Goal: Task Accomplishment & Management: Complete application form

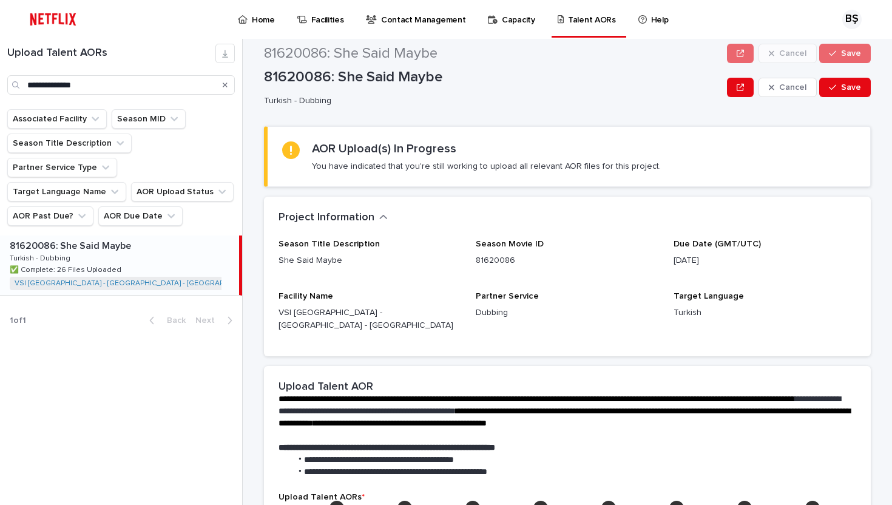
scroll to position [251, 0]
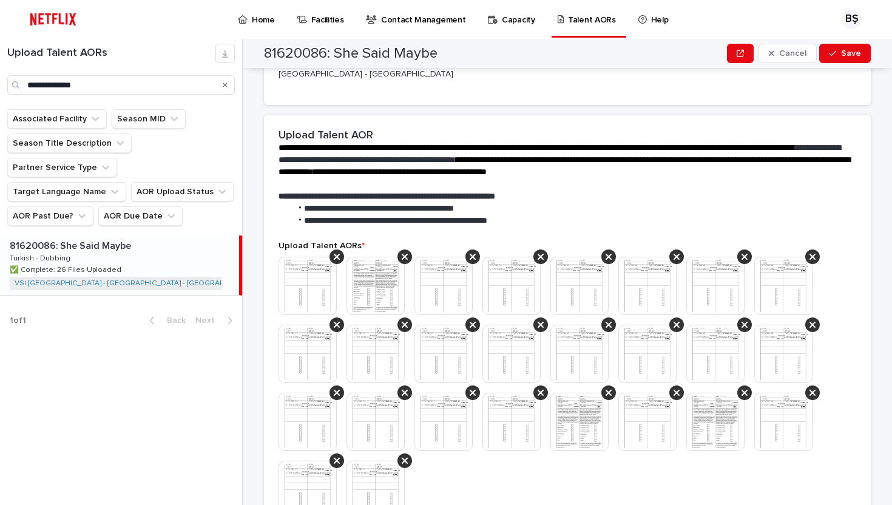
click at [309, 263] on img at bounding box center [307, 286] width 58 height 58
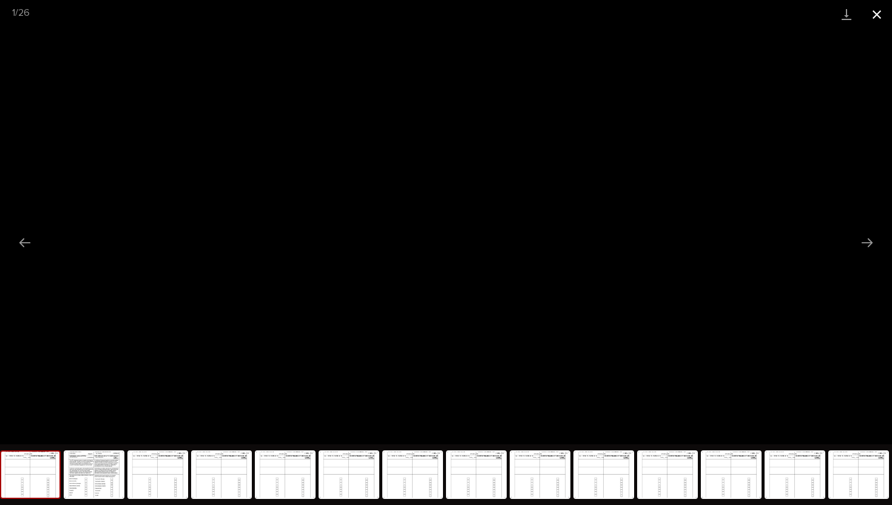
click at [878, 15] on button "Close gallery" at bounding box center [877, 14] width 30 height 29
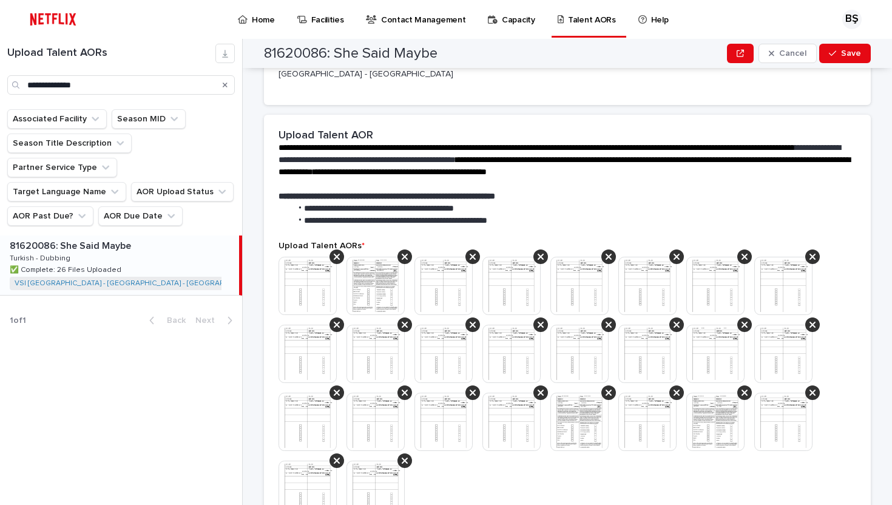
click at [573, 336] on img at bounding box center [579, 354] width 58 height 58
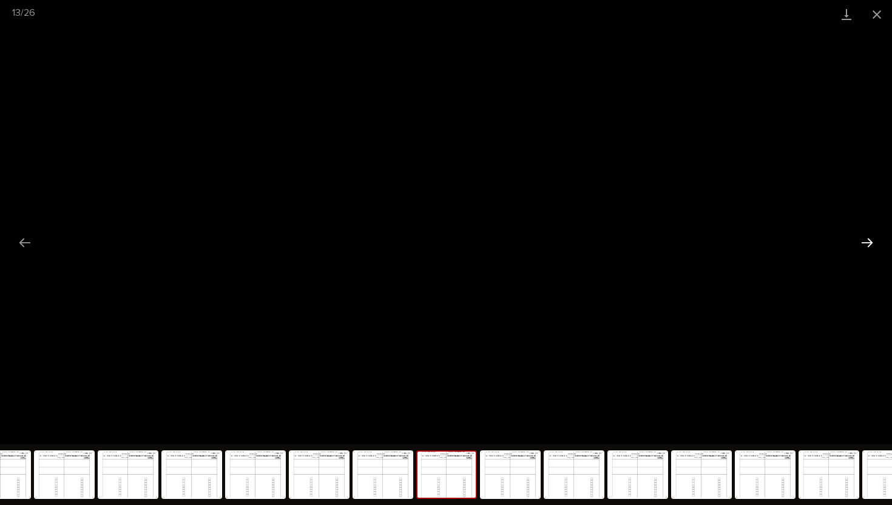
click at [866, 242] on button "Next slide" at bounding box center [866, 243] width 25 height 24
click at [876, 17] on button "Close gallery" at bounding box center [877, 14] width 30 height 29
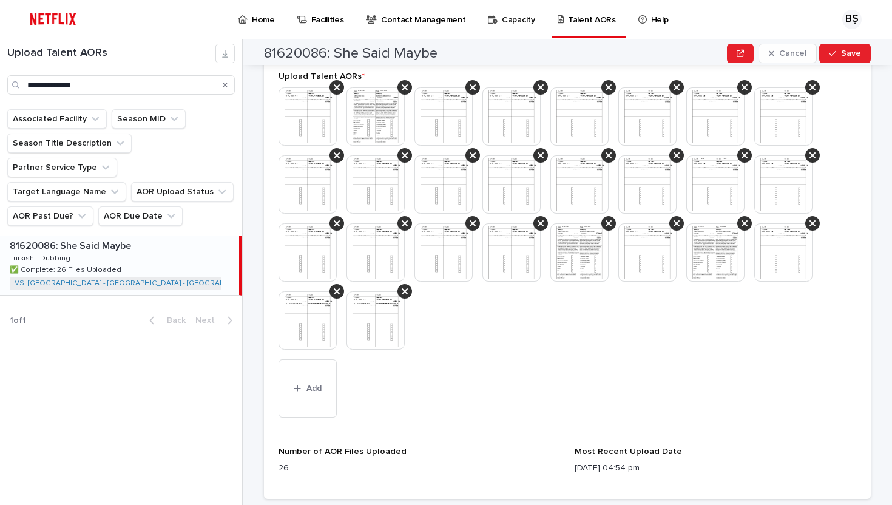
scroll to position [596, 0]
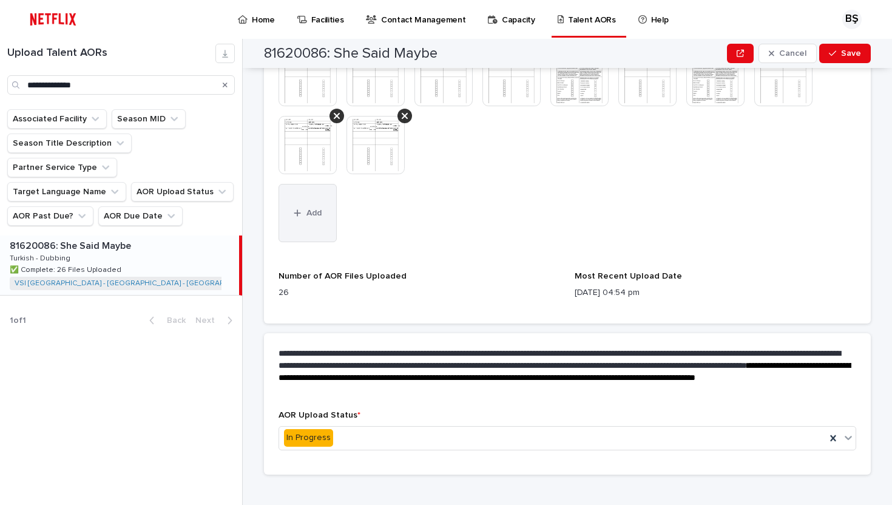
click at [302, 209] on div "button" at bounding box center [300, 213] width 12 height 8
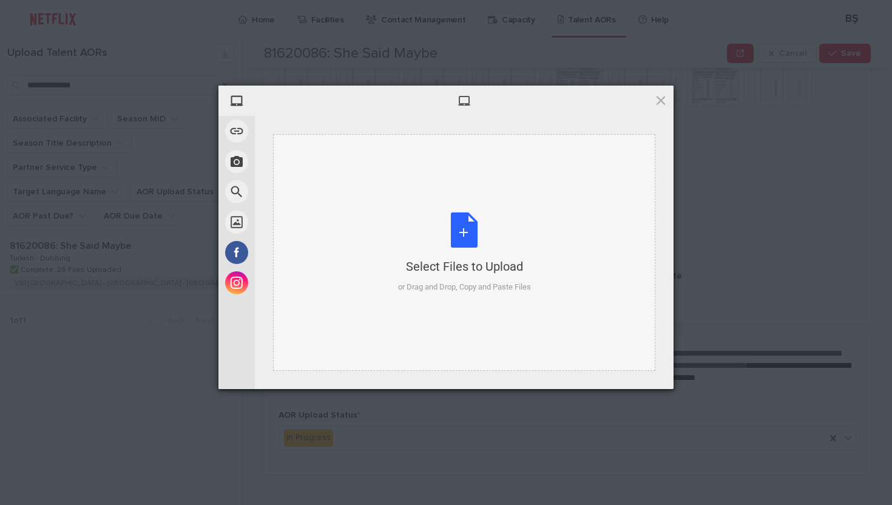
click at [406, 235] on div "Select Files to Upload or Drag and Drop, Copy and Paste Files" at bounding box center [464, 252] width 133 height 81
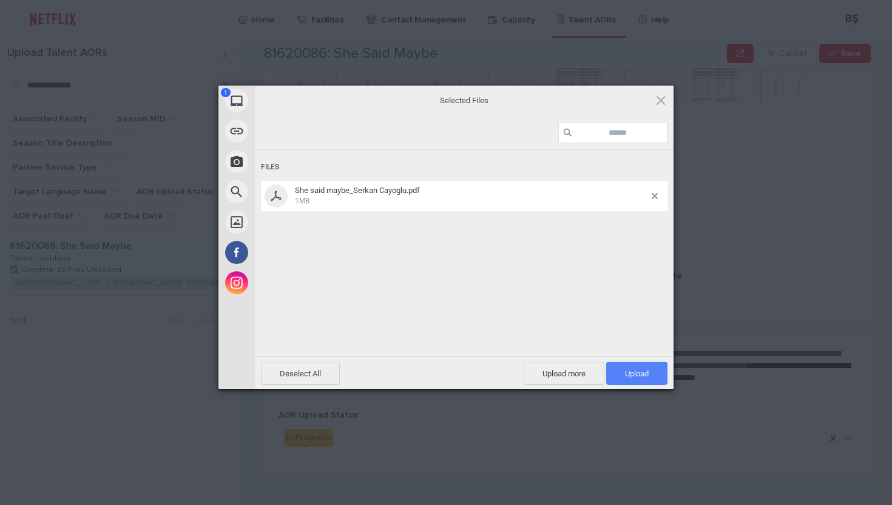
click at [639, 370] on span "Upload 1" at bounding box center [637, 373] width 24 height 9
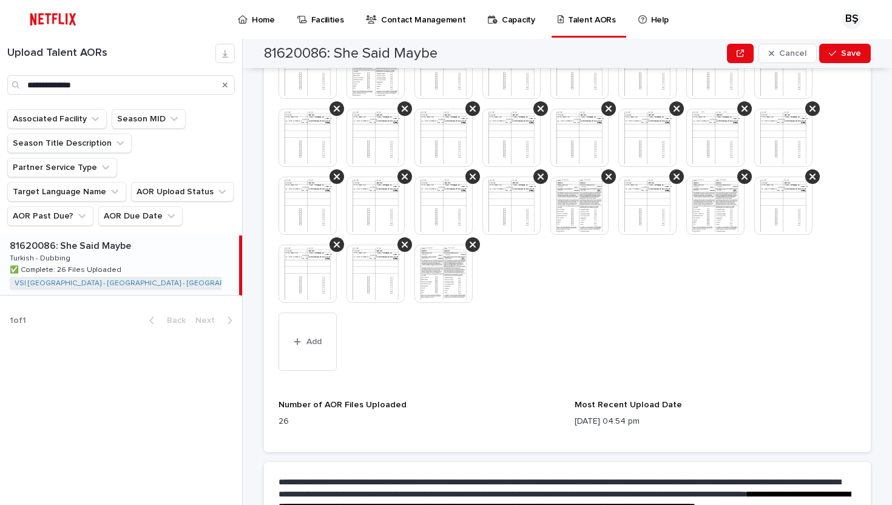
scroll to position [467, 0]
click at [442, 275] on img at bounding box center [443, 274] width 58 height 58
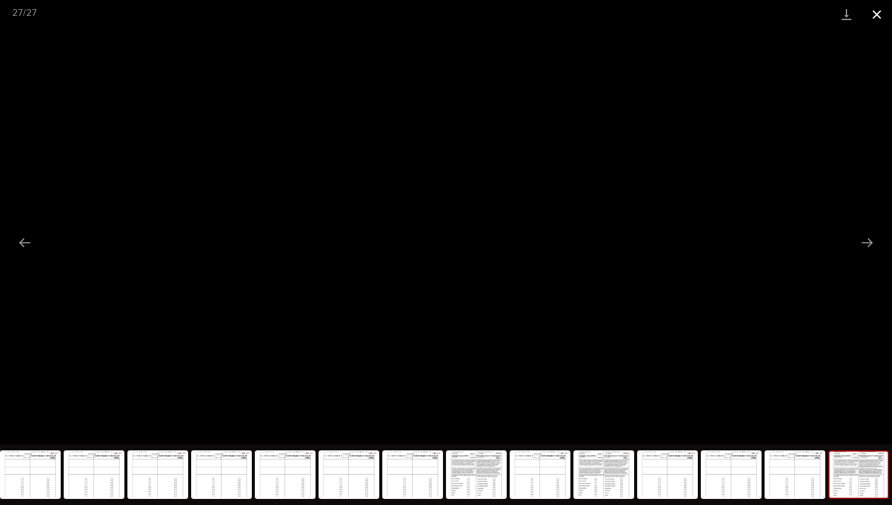
click at [879, 20] on button "Close gallery" at bounding box center [877, 14] width 30 height 29
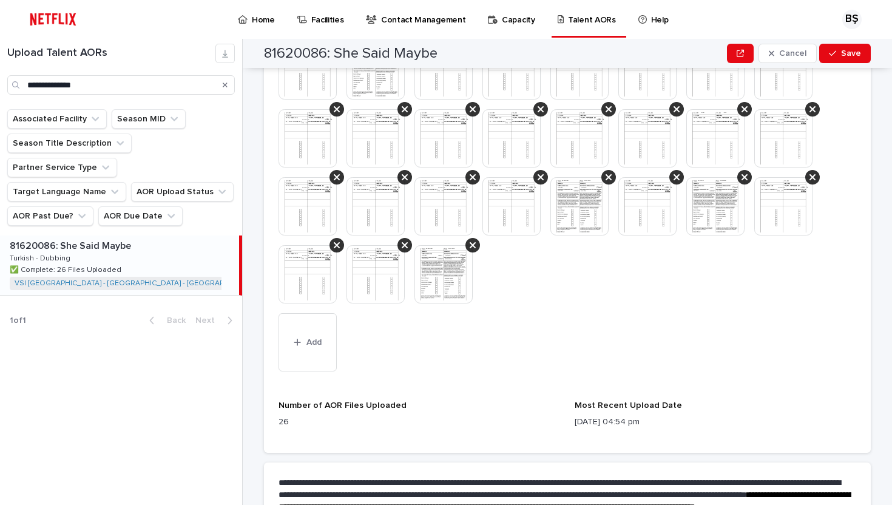
click at [355, 272] on img at bounding box center [375, 274] width 58 height 58
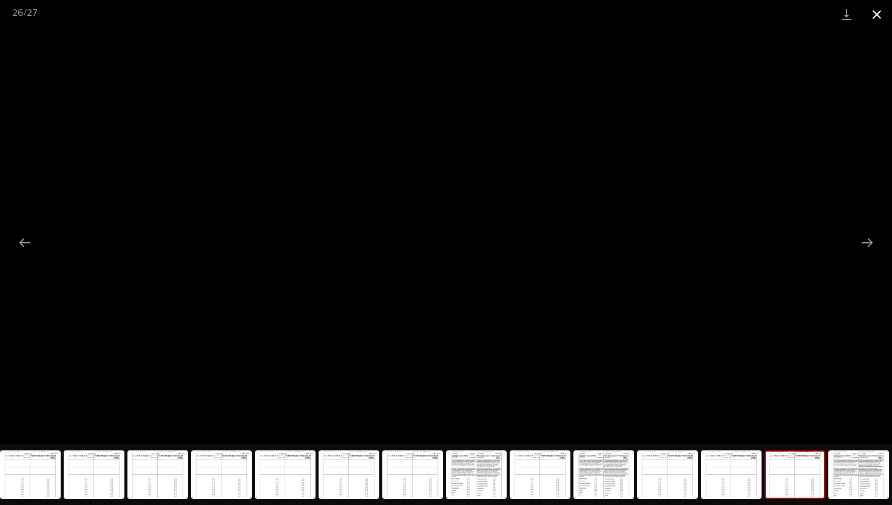
click at [882, 7] on button "Close gallery" at bounding box center [877, 14] width 30 height 29
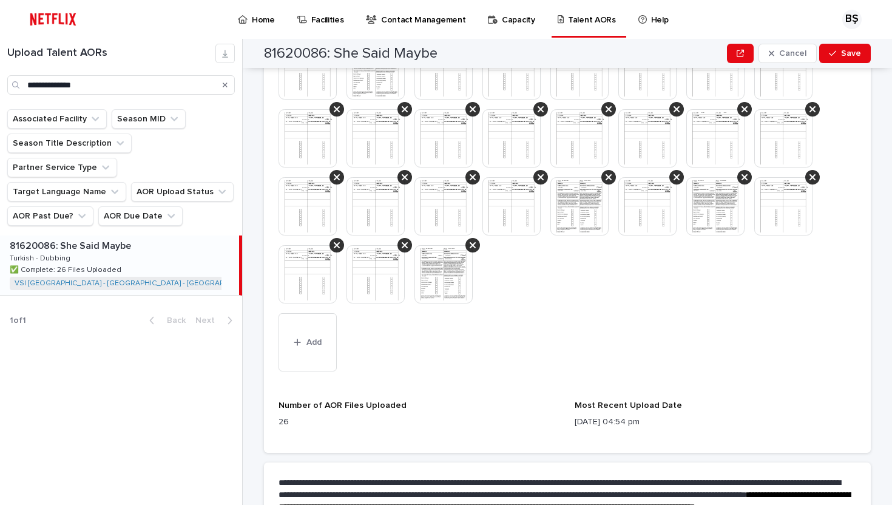
click at [439, 268] on img at bounding box center [443, 274] width 58 height 58
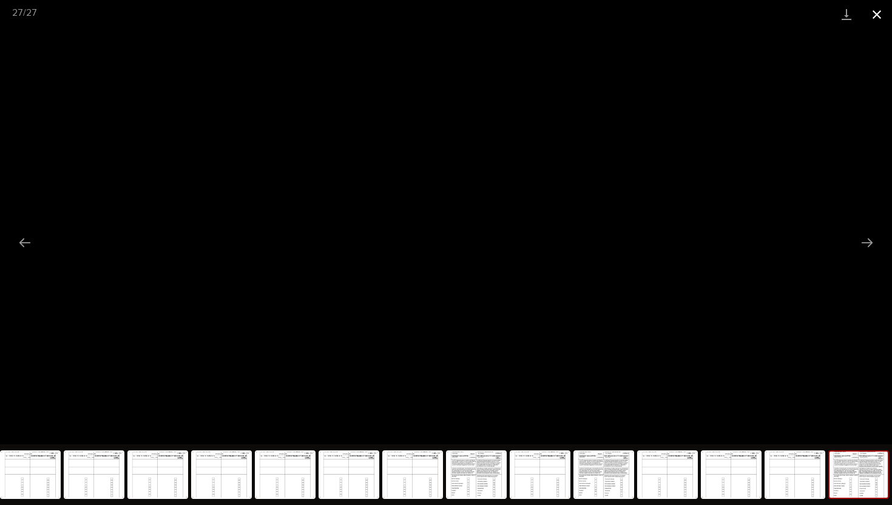
click at [879, 8] on button "Close gallery" at bounding box center [877, 14] width 30 height 29
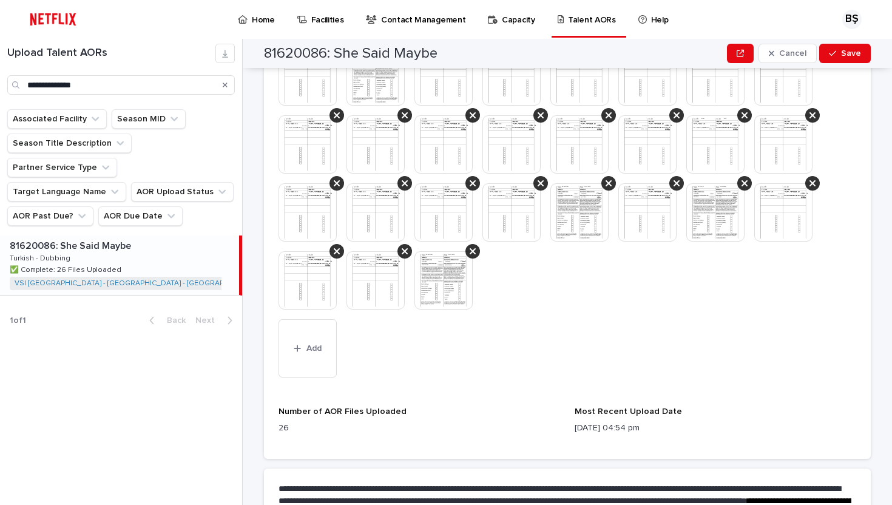
scroll to position [0, 0]
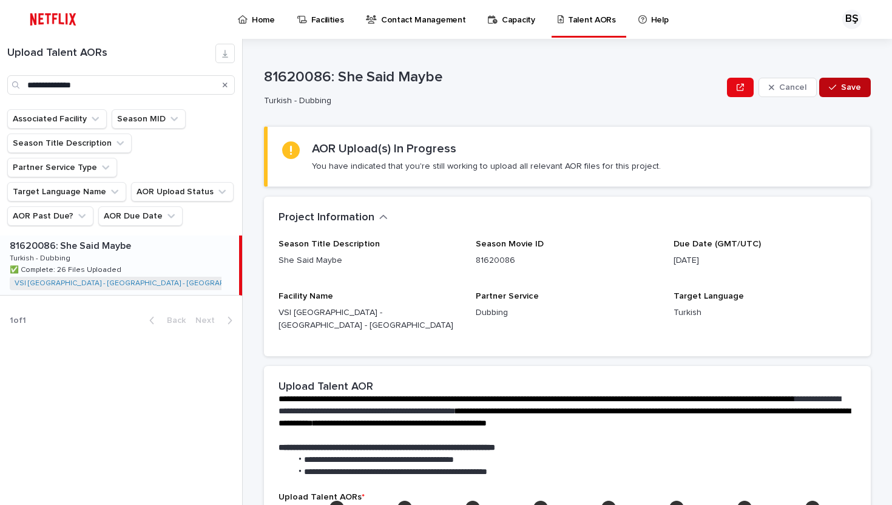
click at [839, 92] on button "Save" at bounding box center [845, 87] width 52 height 19
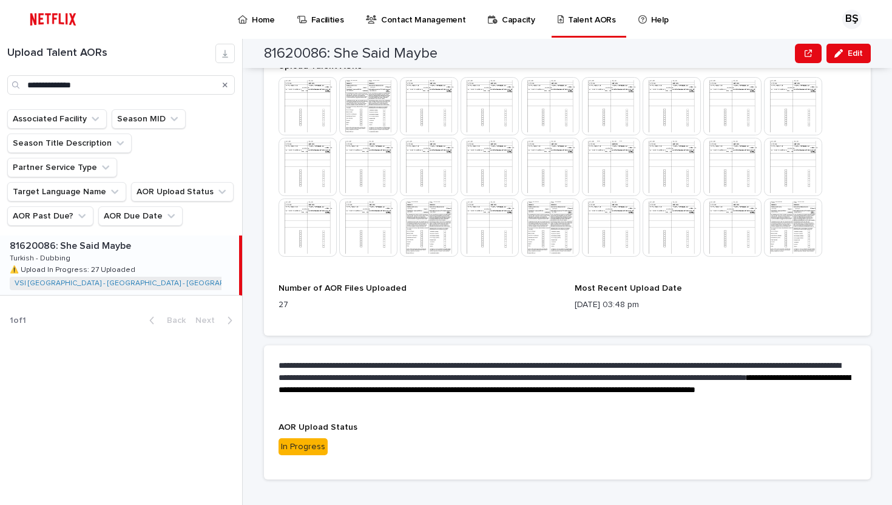
scroll to position [436, 0]
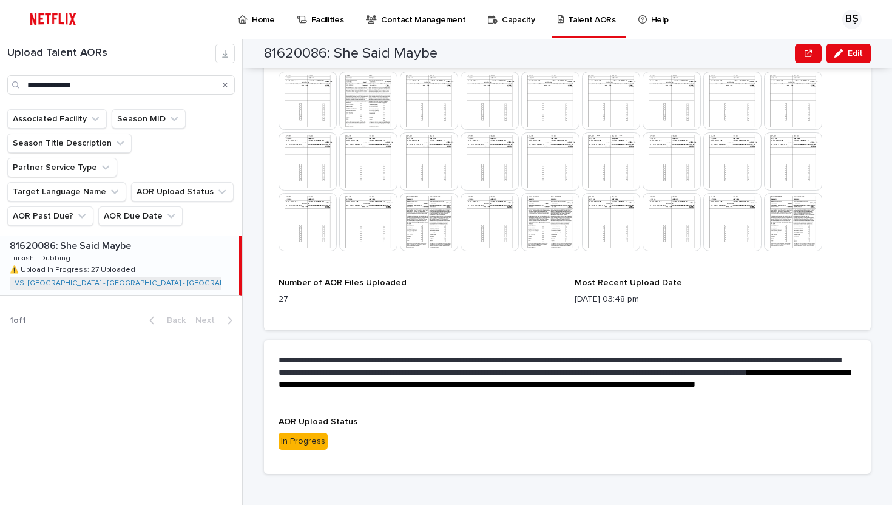
click at [299, 433] on div "In Progress" at bounding box center [302, 442] width 49 height 18
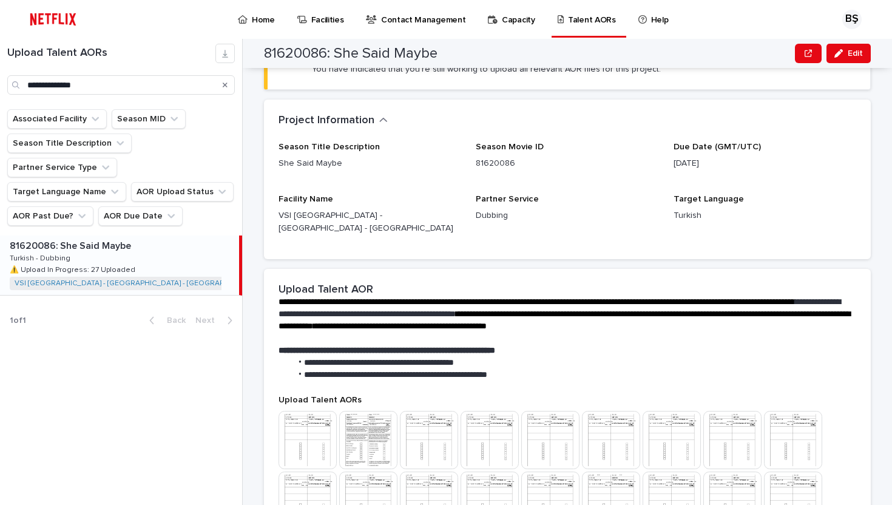
scroll to position [0, 0]
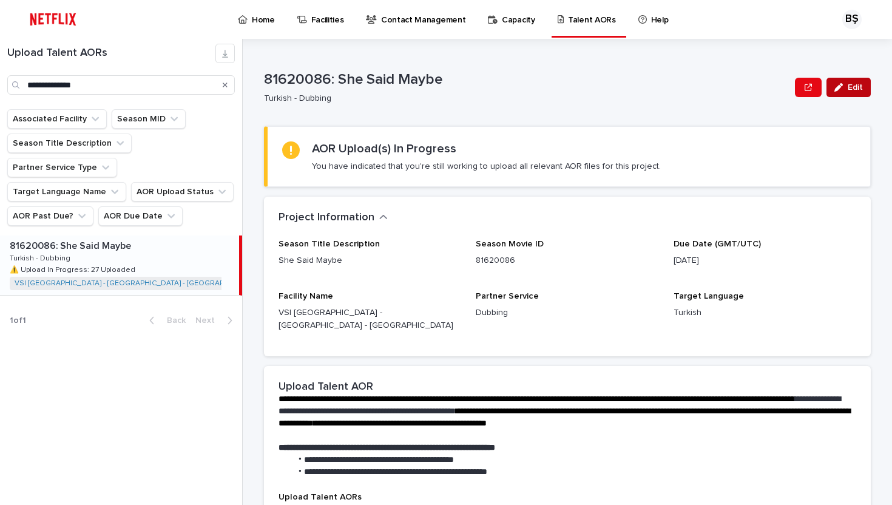
click at [849, 79] on button "Edit" at bounding box center [848, 87] width 44 height 19
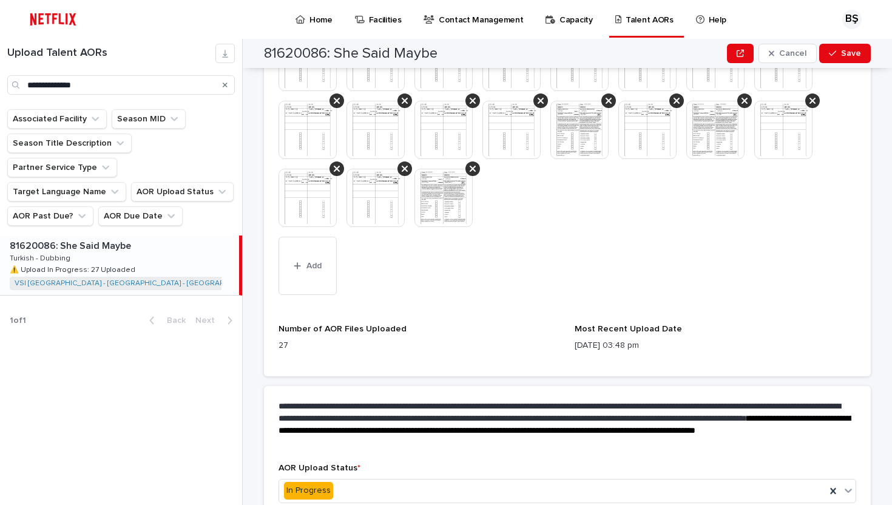
scroll to position [596, 0]
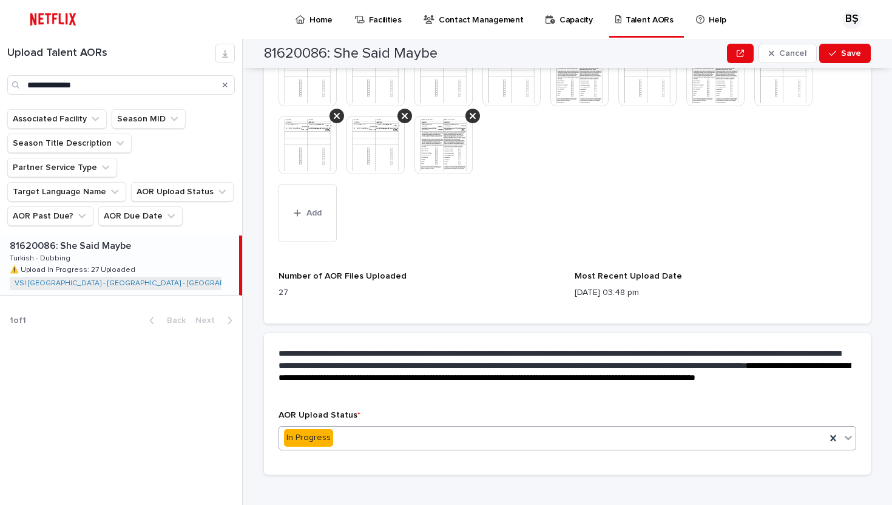
click at [633, 428] on div "In Progress" at bounding box center [552, 438] width 547 height 20
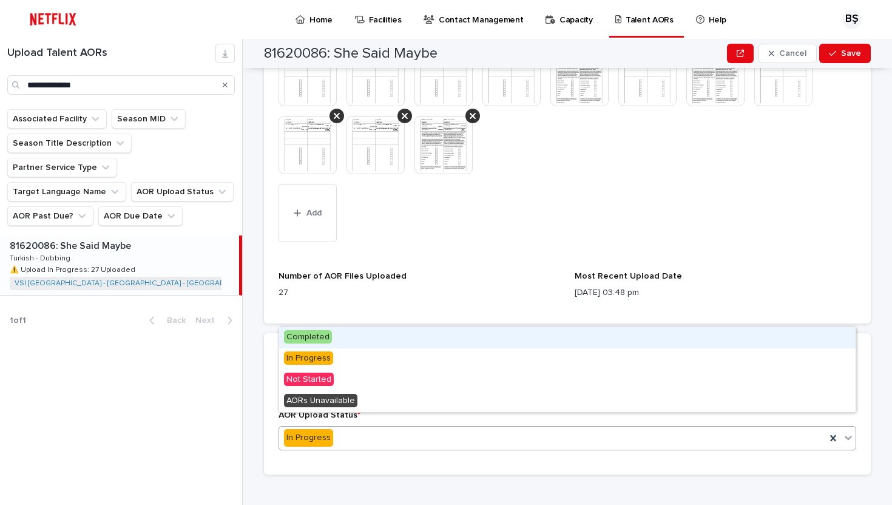
click at [397, 331] on div "Completed" at bounding box center [567, 337] width 576 height 21
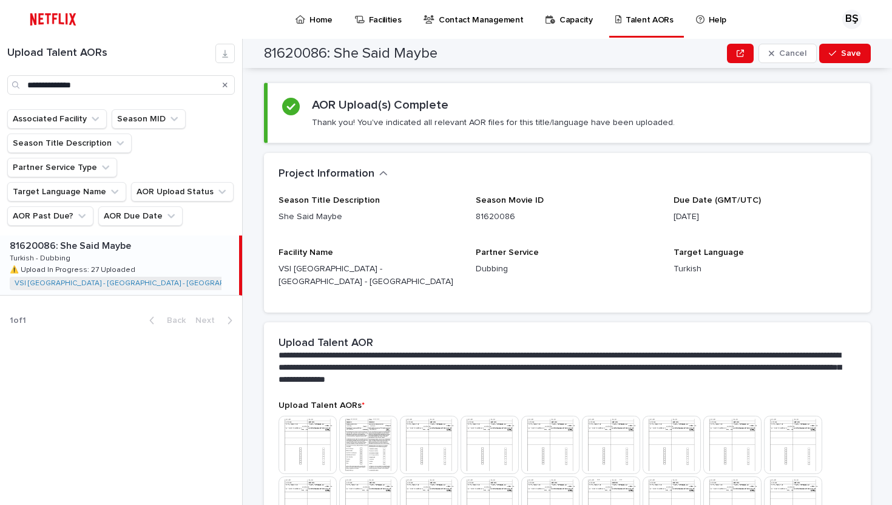
scroll to position [0, 0]
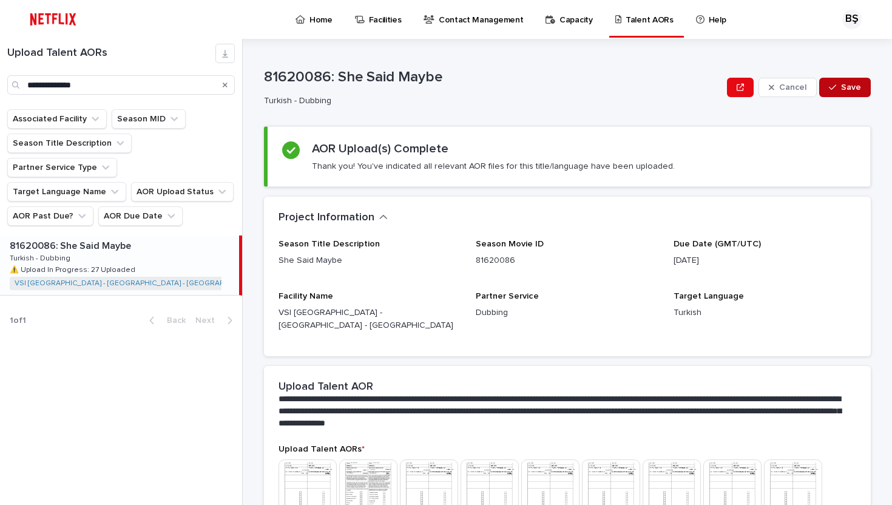
click at [846, 92] on button "Save" at bounding box center [845, 87] width 52 height 19
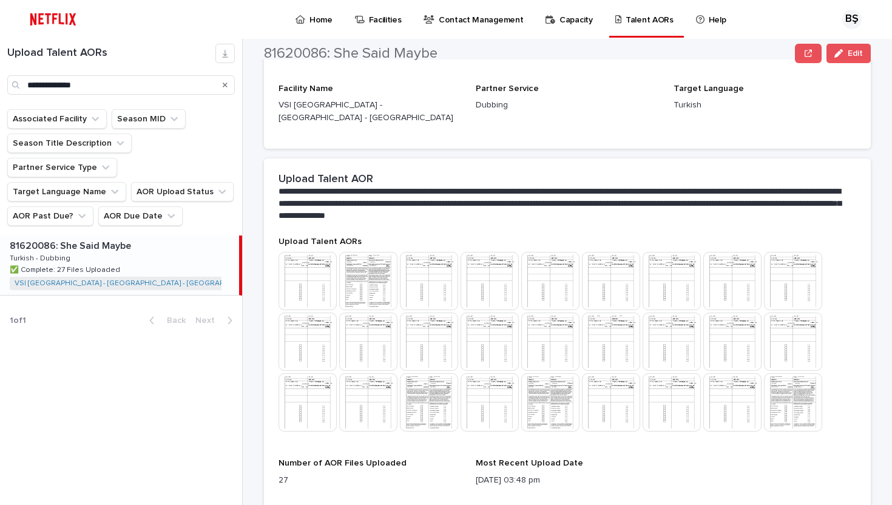
scroll to position [301, 0]
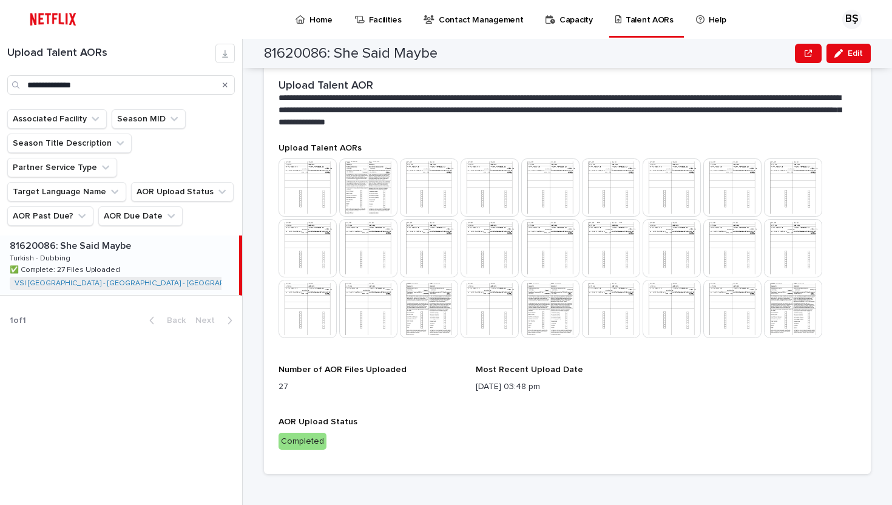
click at [556, 297] on img at bounding box center [550, 309] width 58 height 58
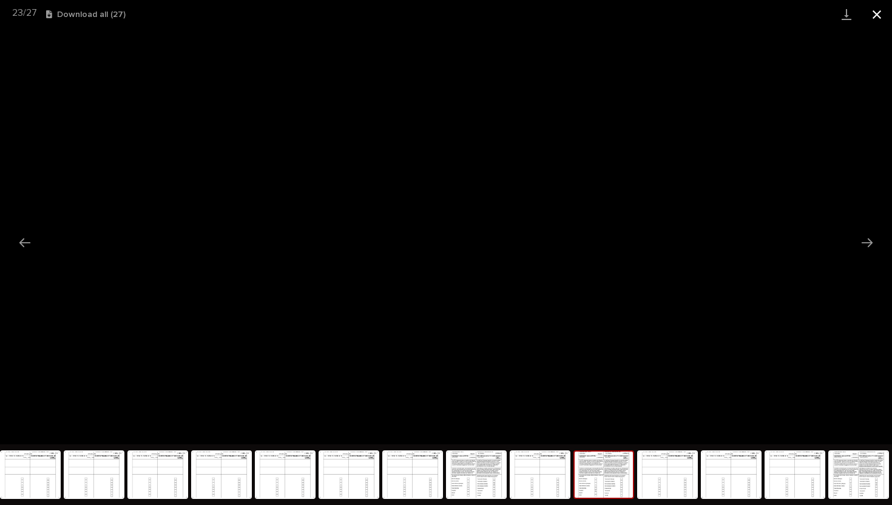
click at [875, 13] on button "Close gallery" at bounding box center [877, 14] width 30 height 29
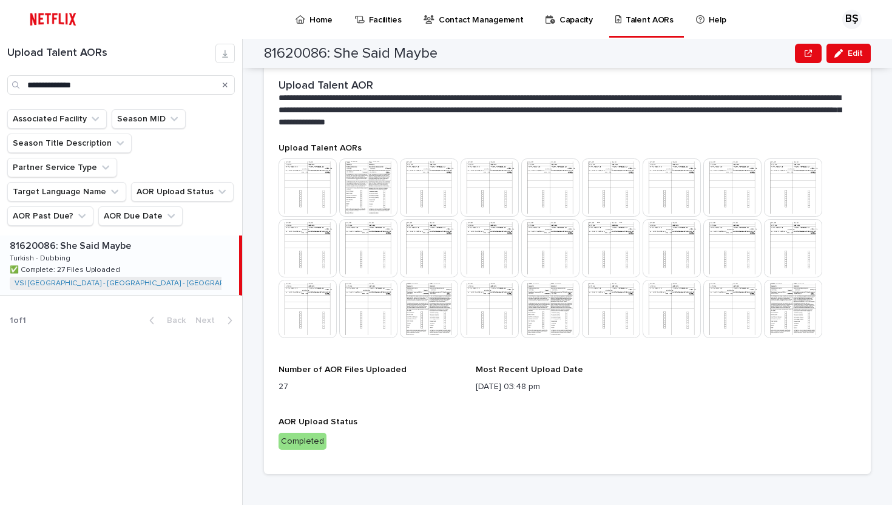
click at [795, 302] on img at bounding box center [793, 309] width 58 height 58
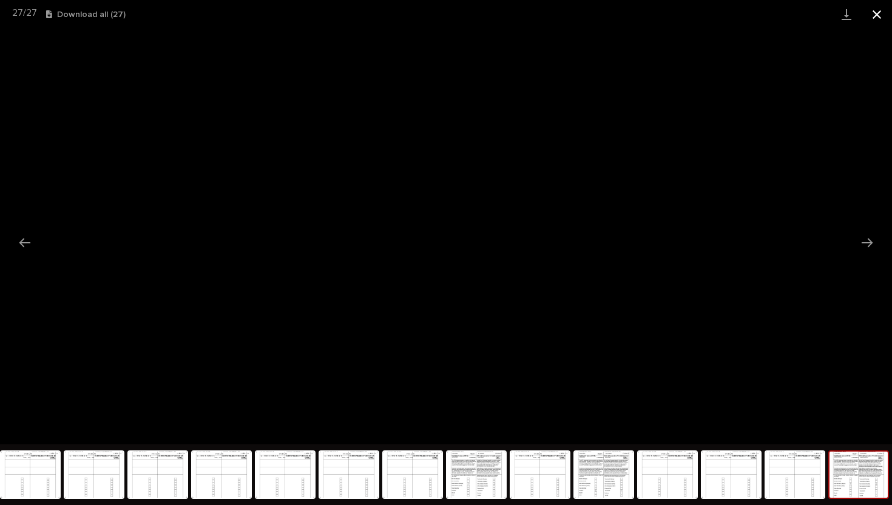
click at [879, 15] on button "Close gallery" at bounding box center [877, 14] width 30 height 29
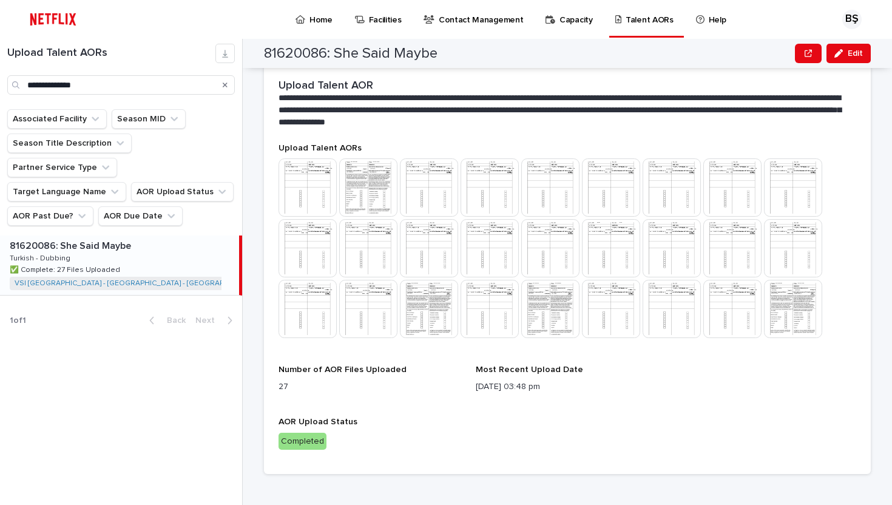
click at [786, 280] on img at bounding box center [793, 309] width 58 height 58
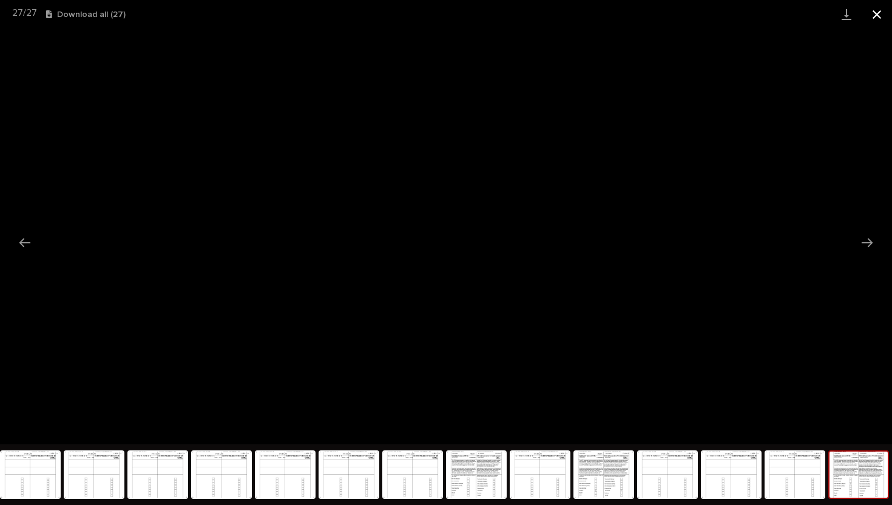
click at [879, 11] on button "Close gallery" at bounding box center [877, 14] width 30 height 29
